Goal: Answer question/provide support

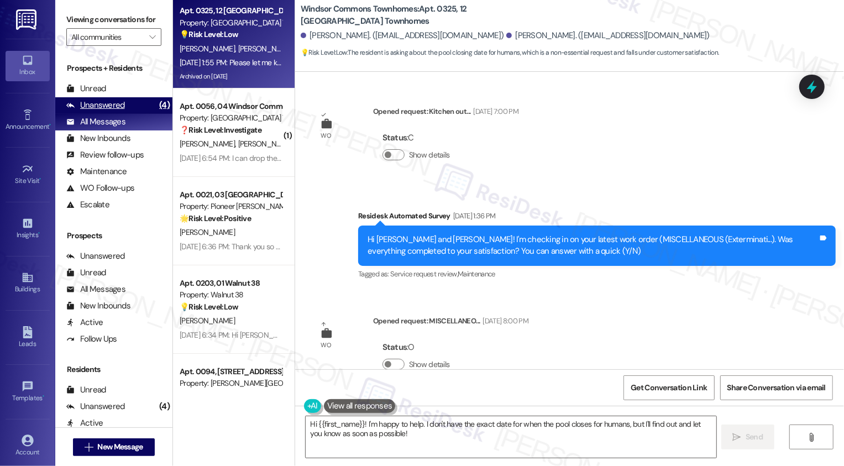
click at [138, 114] on div "Unanswered (4)" at bounding box center [113, 105] width 117 height 17
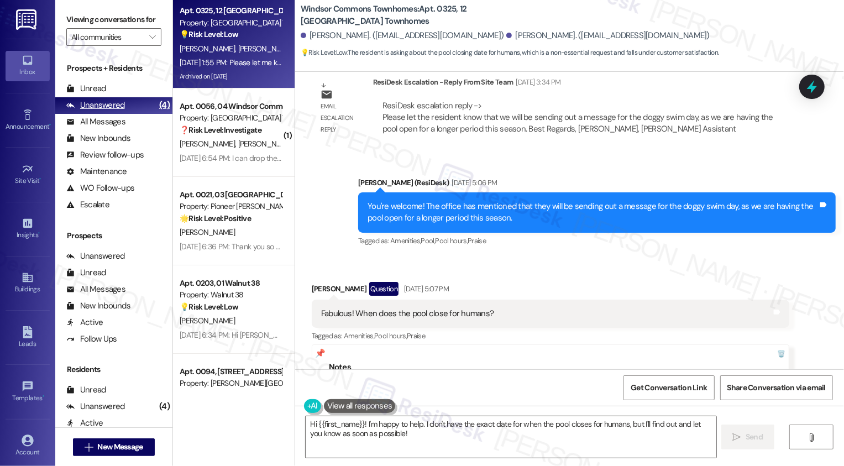
click at [113, 111] on div "Unanswered" at bounding box center [95, 106] width 59 height 12
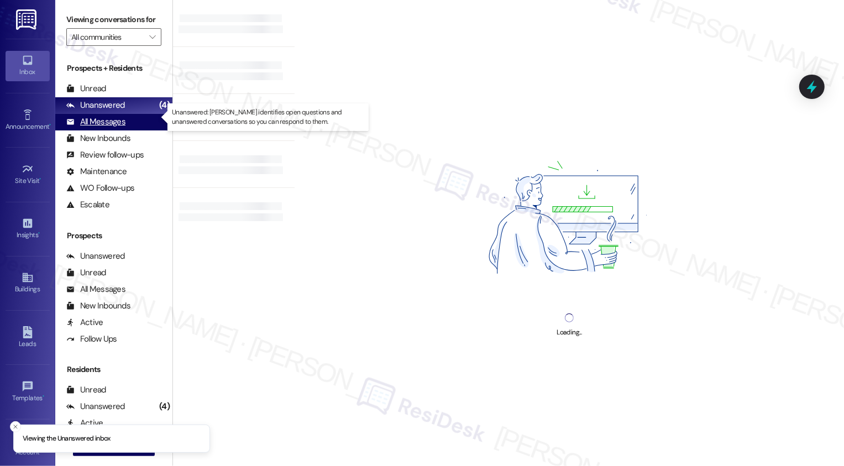
click at [113, 128] on div "All Messages" at bounding box center [95, 122] width 59 height 12
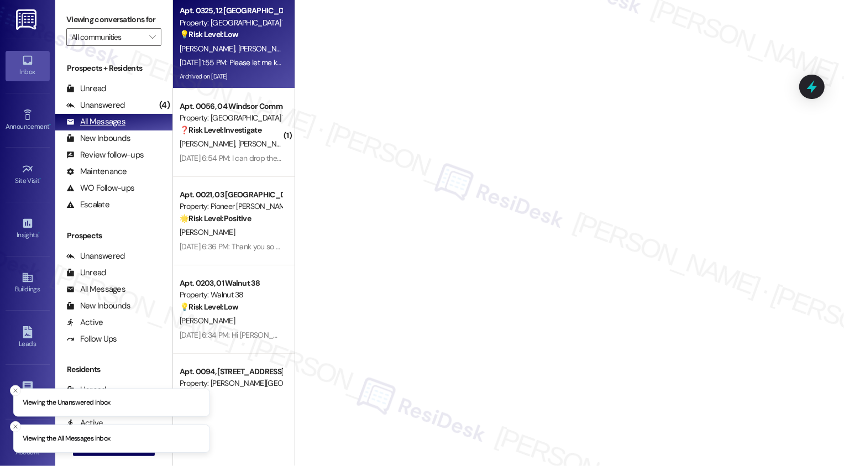
click at [118, 128] on div "All Messages" at bounding box center [95, 122] width 59 height 12
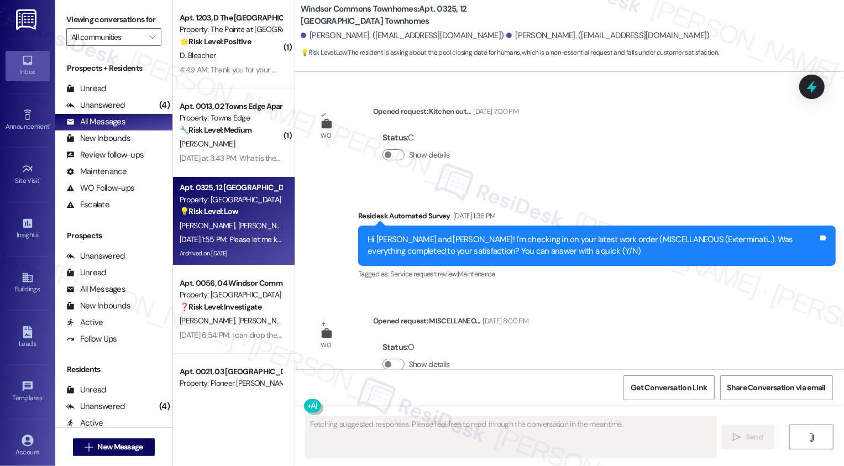
scroll to position [0, 0]
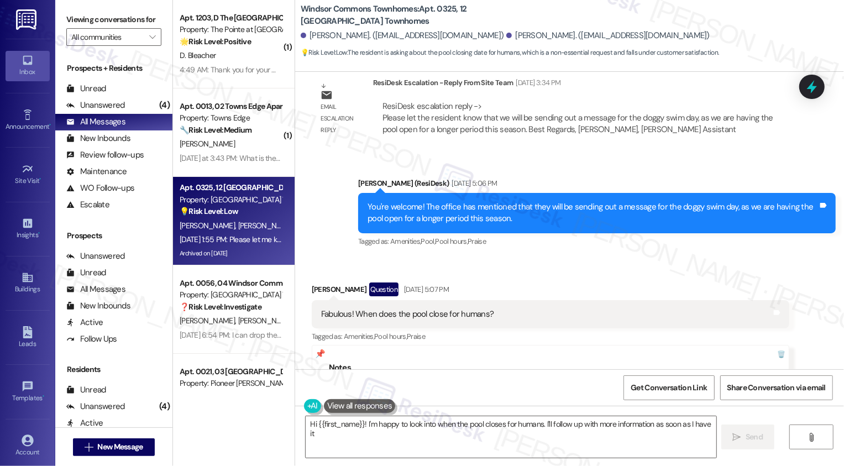
type textarea "Hi {{first_name}}! I'm happy to look into when the pool closes for humans. I'll…"
